Goal: Information Seeking & Learning: Compare options

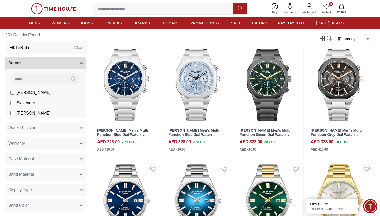
scroll to position [1162, 0]
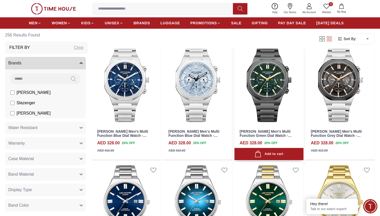
click at [255, 132] on link "[PERSON_NAME] Men's Multi Function Green Dial Watch - LC08263.070" at bounding box center [266, 135] width 52 height 13
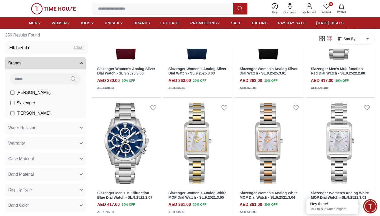
scroll to position [984, 0]
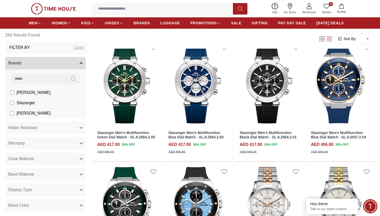
scroll to position [50, 0]
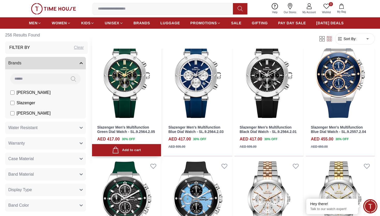
click at [119, 126] on link "Slazenger Men's Multifunction Green Dial Watch - SL.9.2564.2.05" at bounding box center [126, 129] width 58 height 9
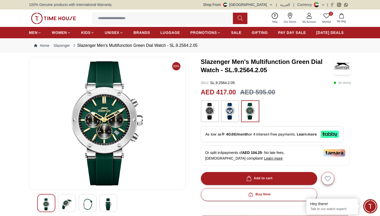
scroll to position [50, 0]
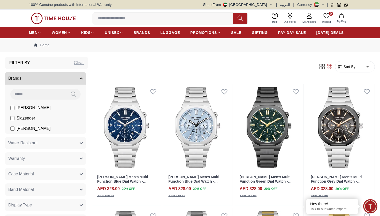
scroll to position [13, 0]
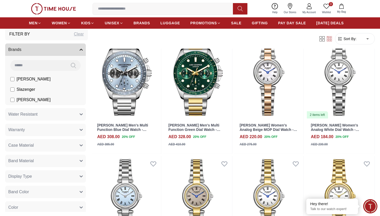
scroll to position [1416, 0]
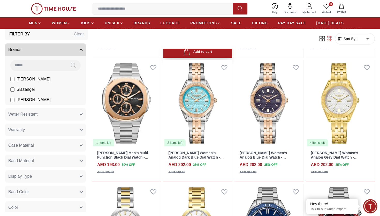
scroll to position [2134, 0]
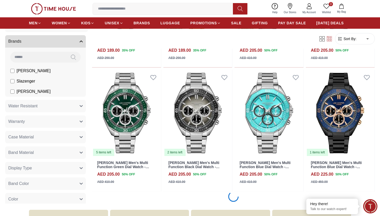
scroll to position [2374, 0]
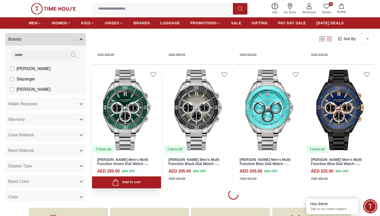
click at [141, 162] on link "[PERSON_NAME] Men's Multi Function Green Dial Watch - LC08021.370" at bounding box center [123, 163] width 52 height 13
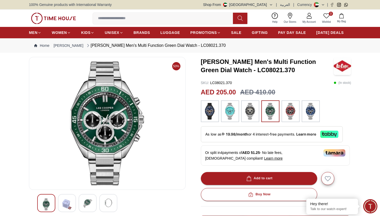
scroll to position [464, 0]
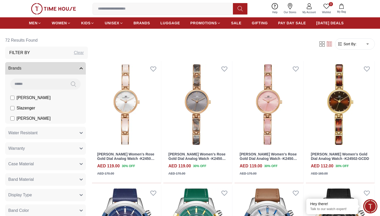
scroll to position [24, 0]
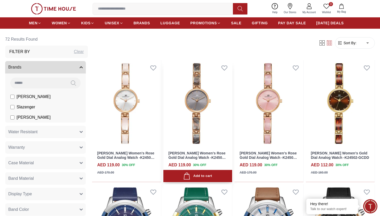
click at [181, 154] on link "[PERSON_NAME] Women's Rose Gold Dial Analog Watch -K24502-RCXX" at bounding box center [197, 157] width 57 height 13
